Goal: Navigation & Orientation: Find specific page/section

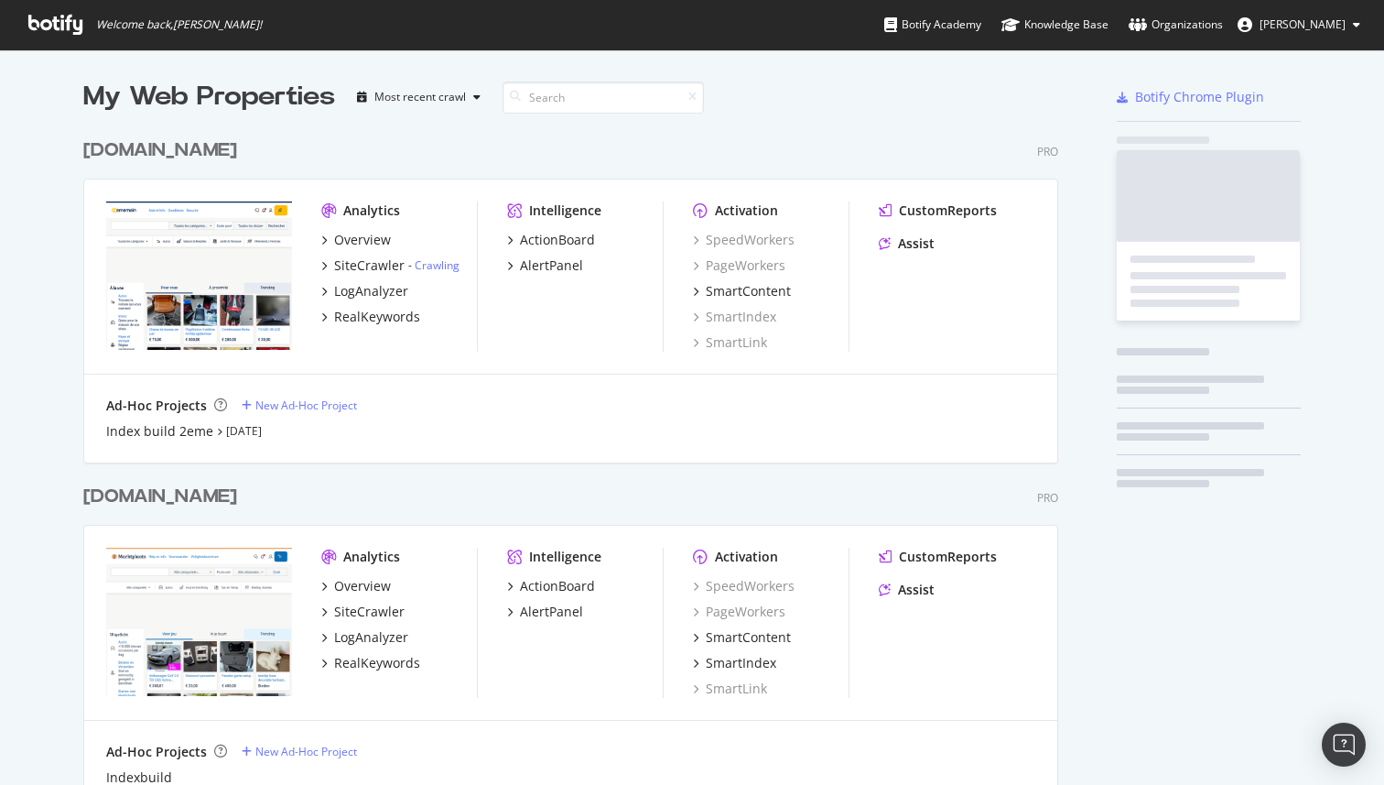
scroll to position [1122, 990]
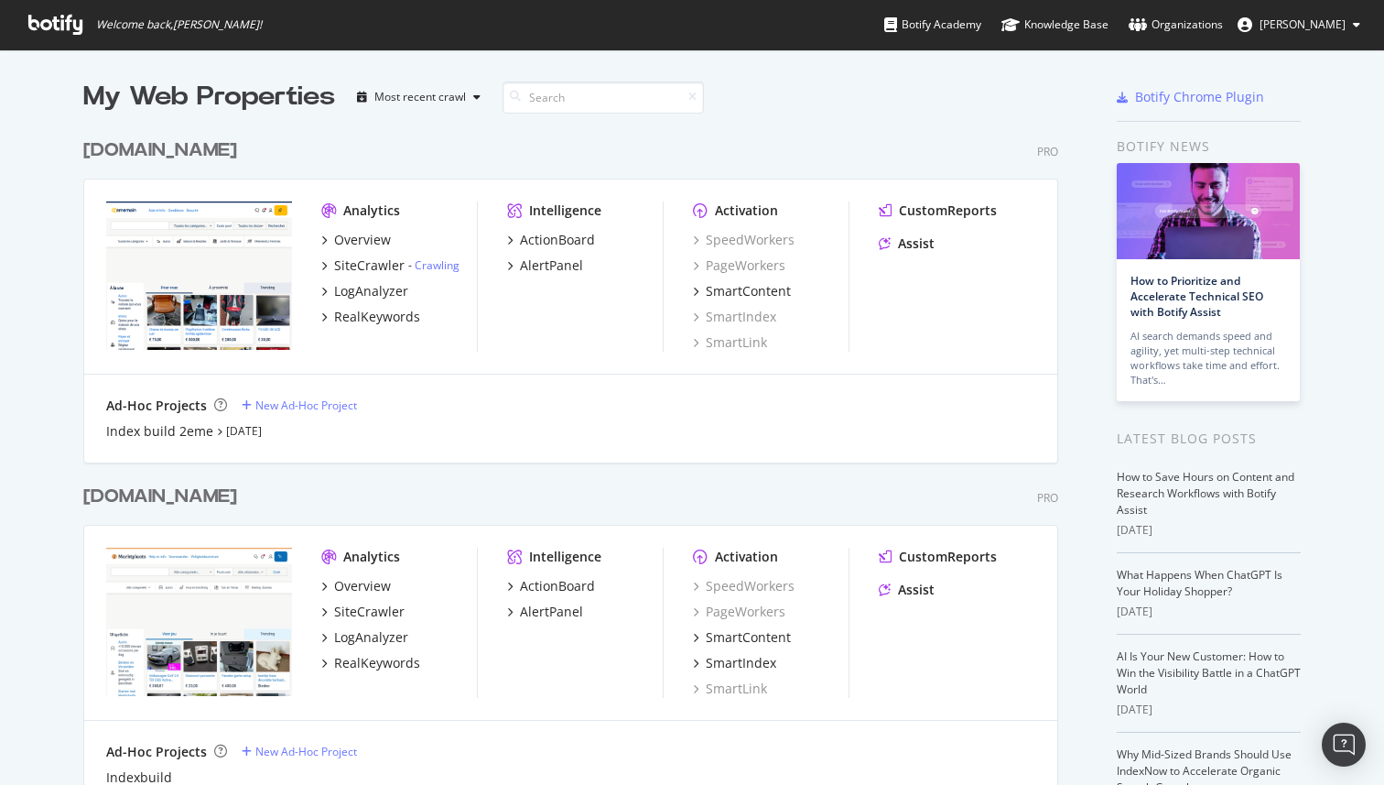
click at [81, 26] on icon at bounding box center [55, 25] width 54 height 20
click at [79, 26] on icon at bounding box center [55, 25] width 54 height 20
